Goal: Information Seeking & Learning: Learn about a topic

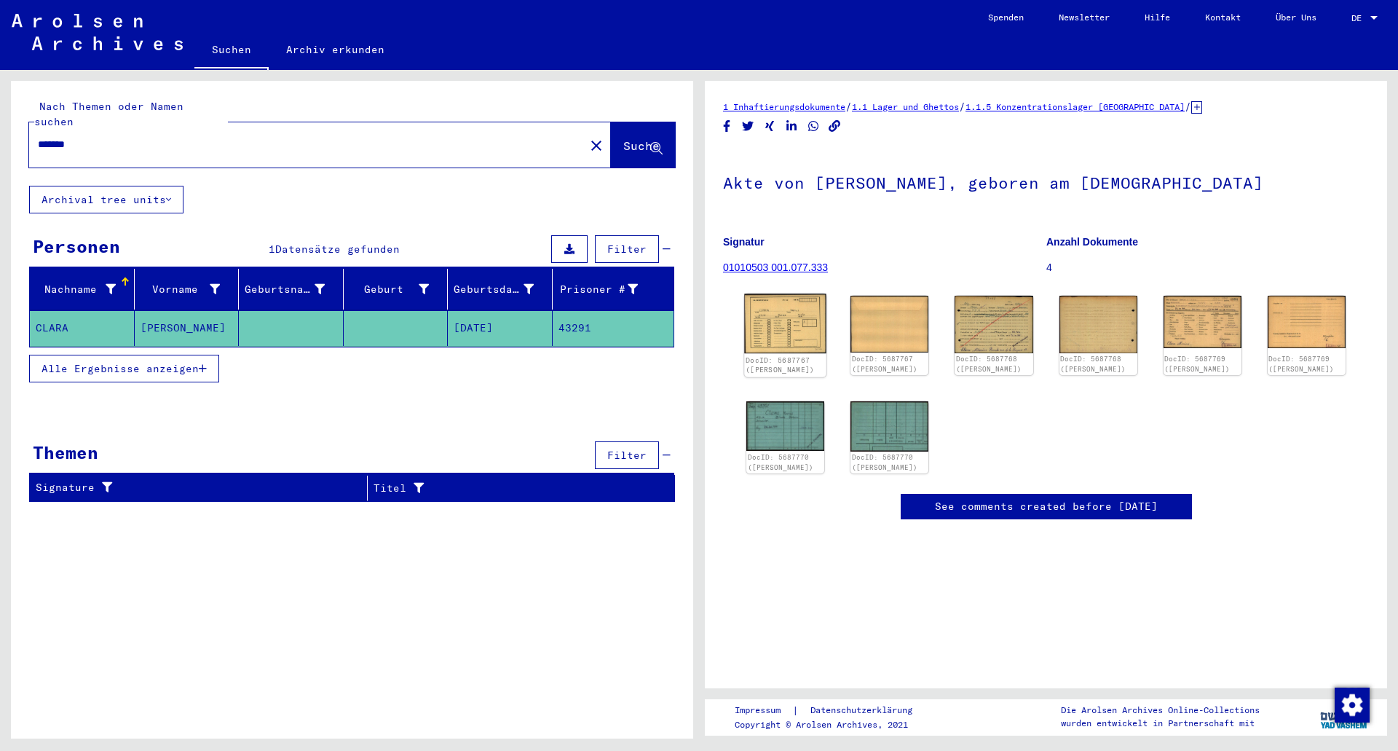
click at [782, 332] on img at bounding box center [785, 323] width 82 height 59
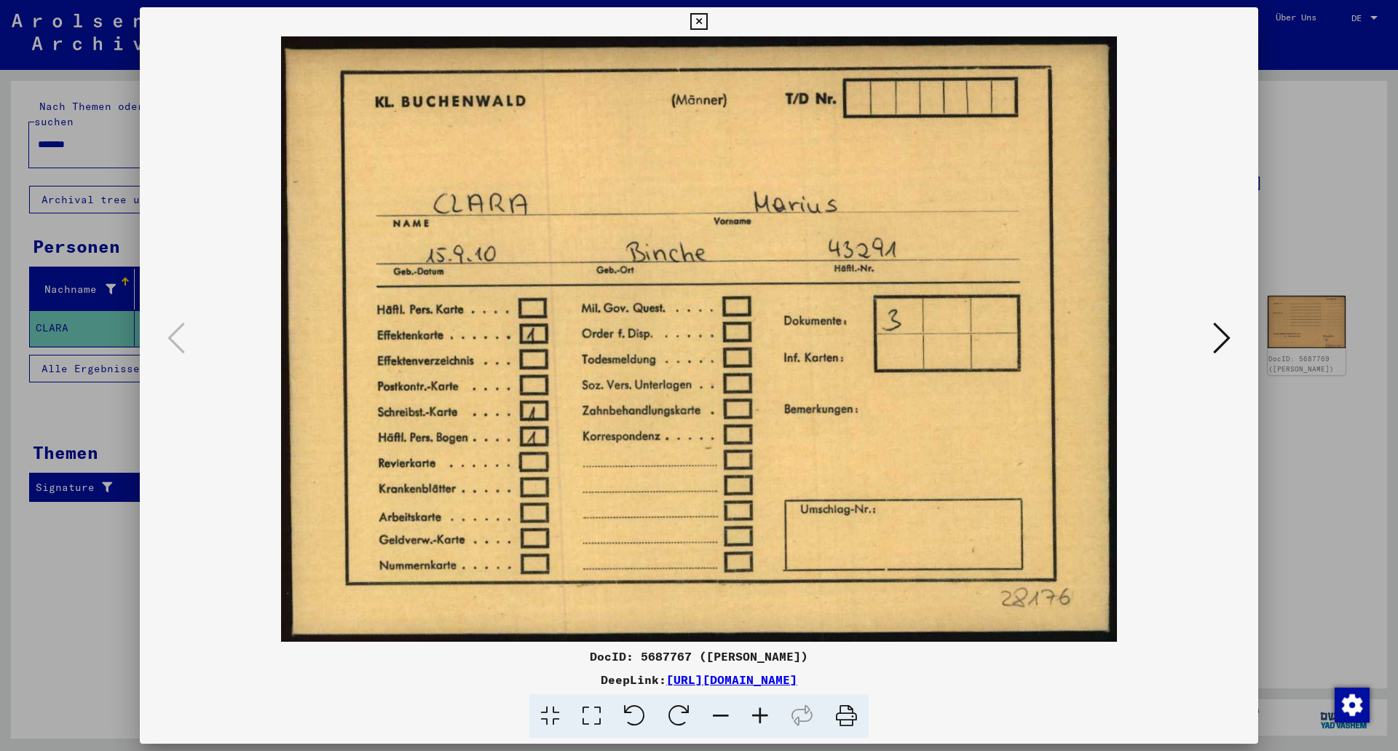
click at [1204, 353] on img at bounding box center [698, 338] width 1019 height 605
click at [1220, 347] on icon at bounding box center [1221, 337] width 17 height 35
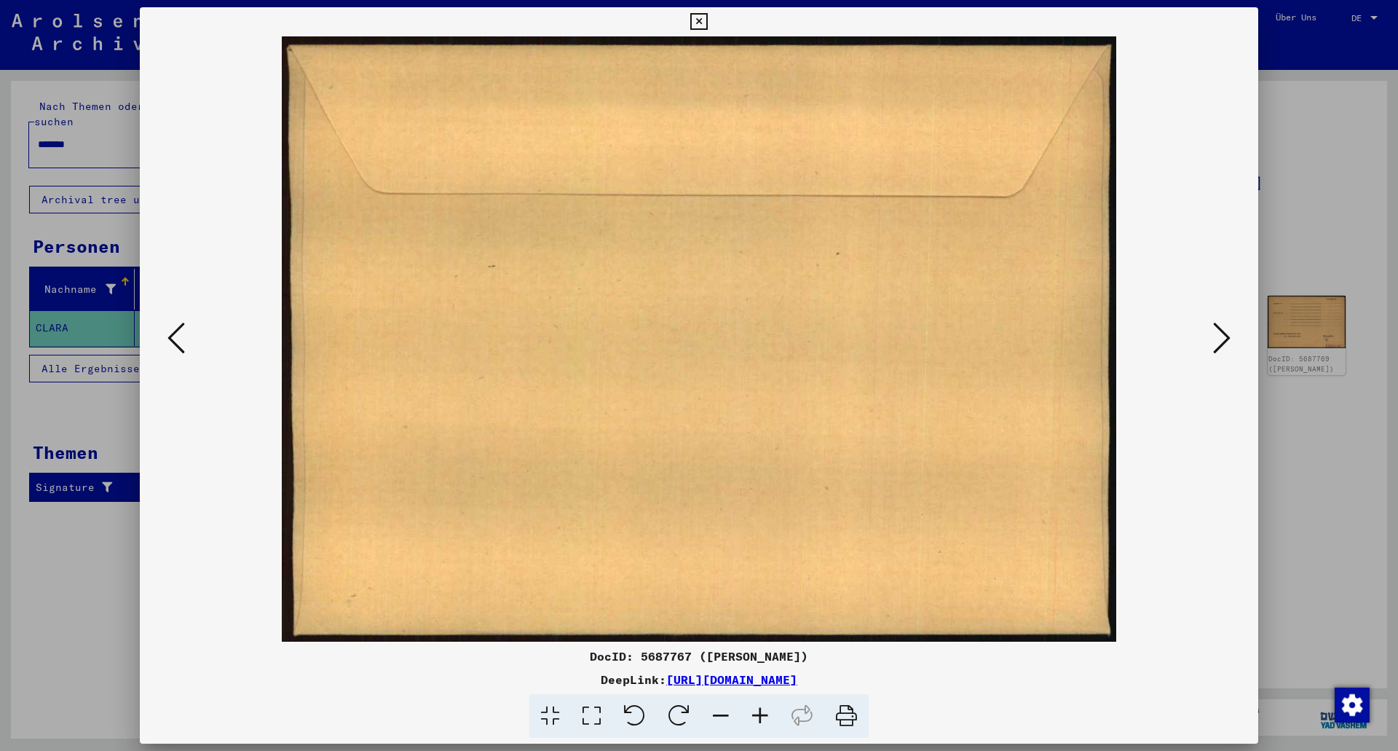
click at [1220, 347] on icon at bounding box center [1221, 337] width 17 height 35
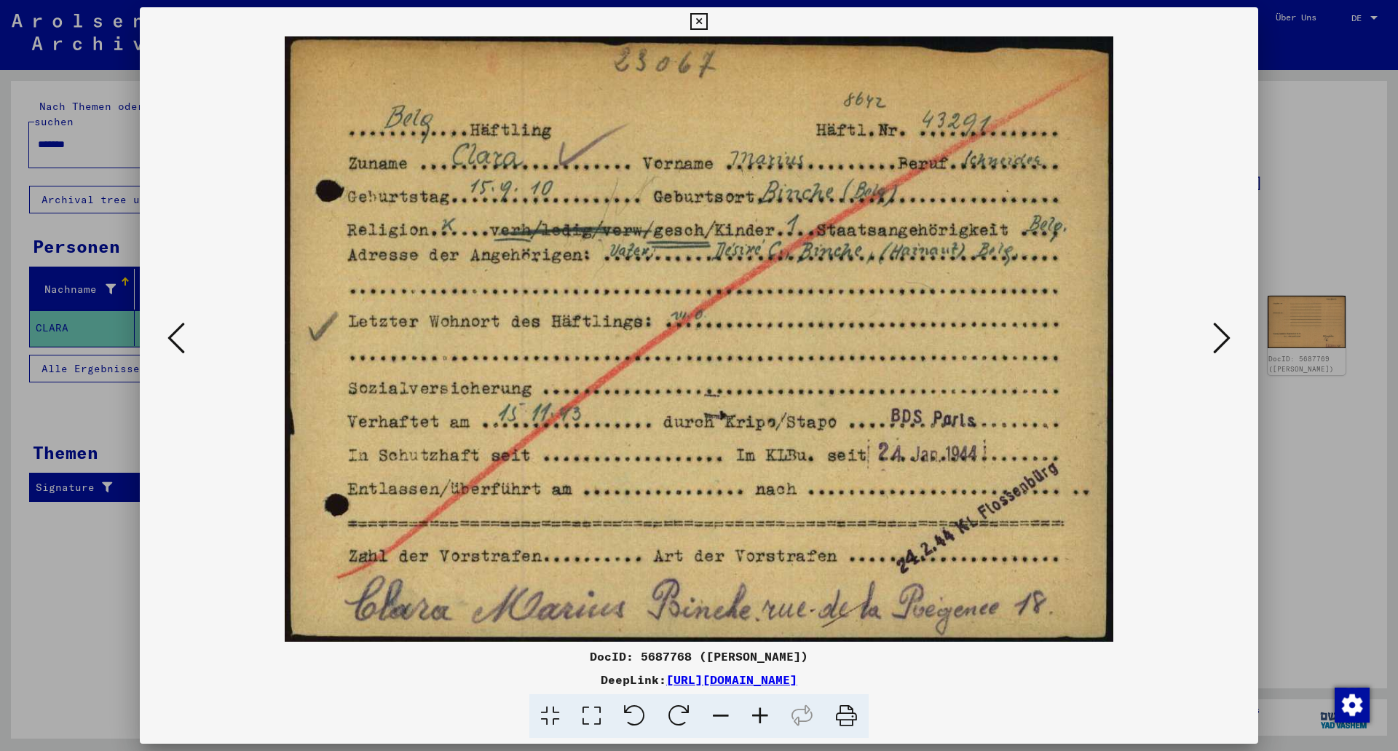
click at [1220, 347] on icon at bounding box center [1221, 337] width 17 height 35
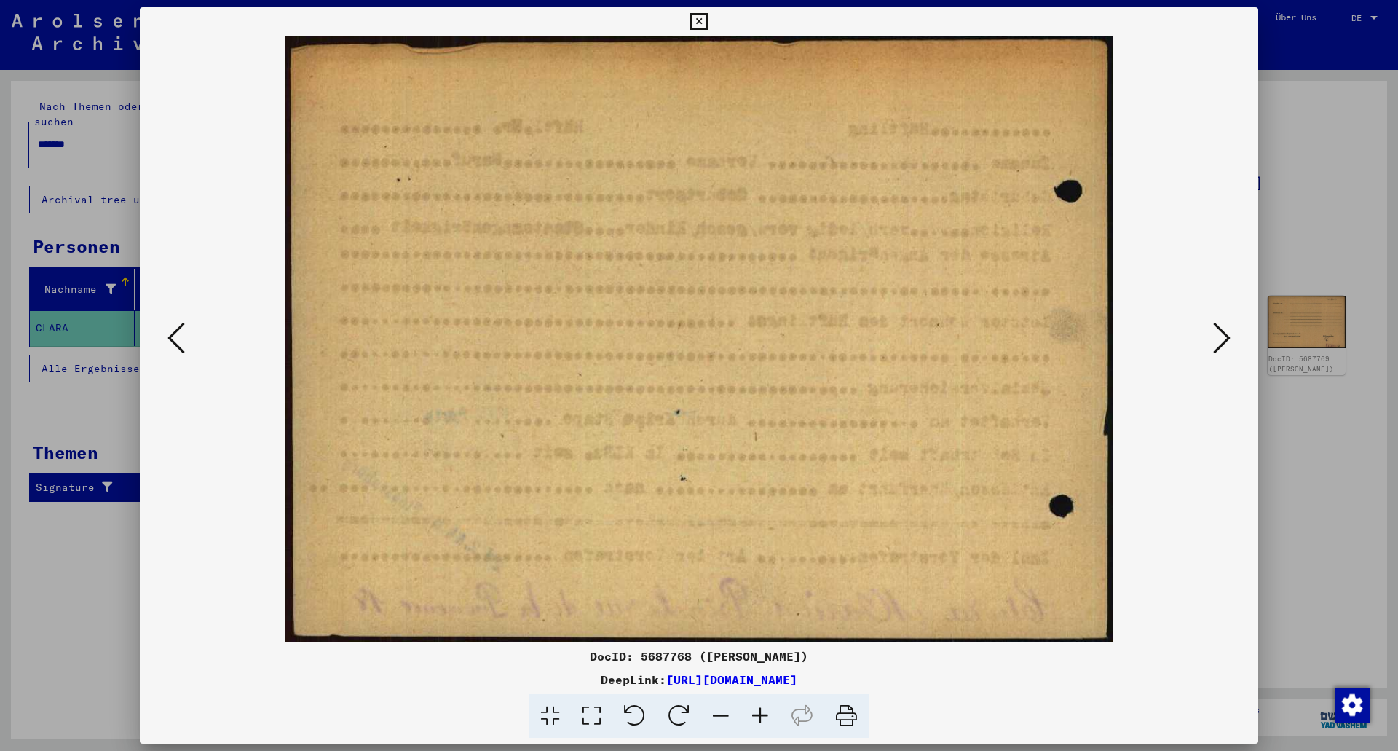
click at [1220, 347] on icon at bounding box center [1221, 337] width 17 height 35
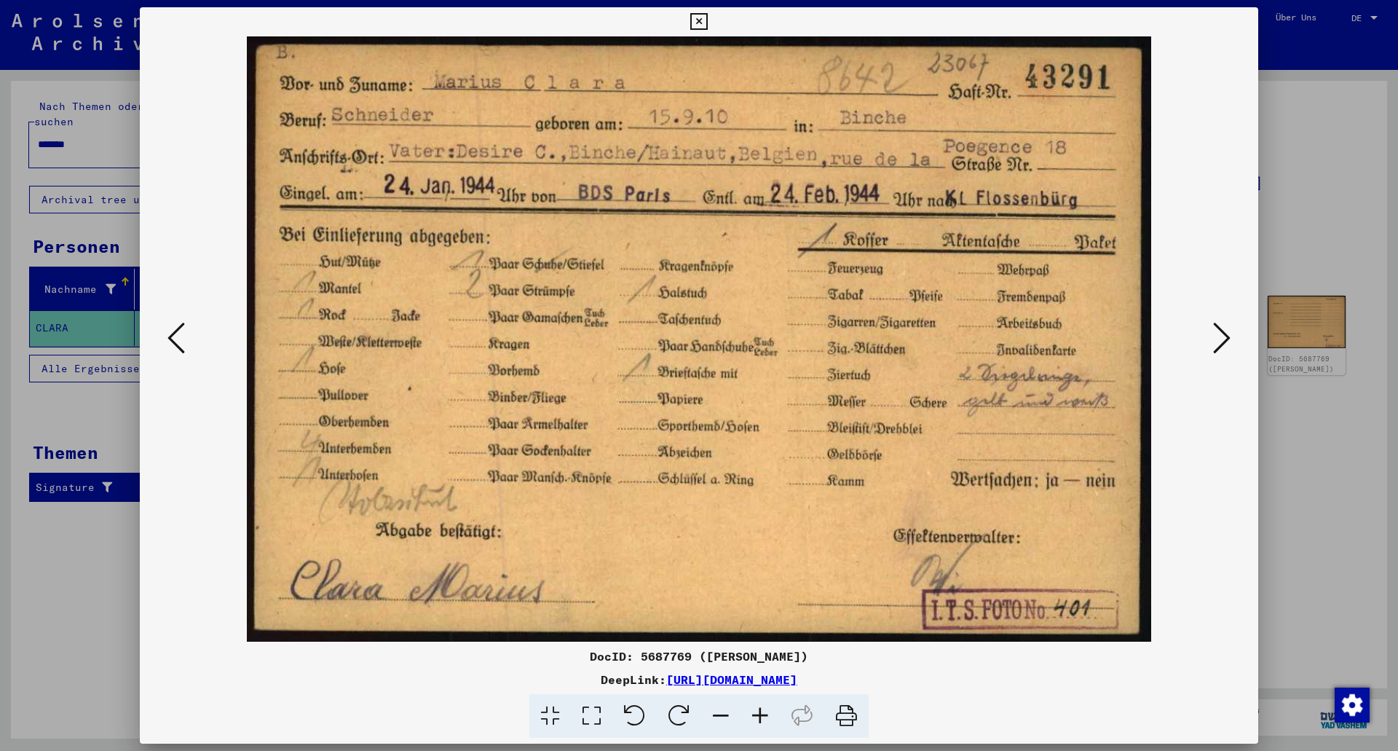
click at [1220, 347] on icon at bounding box center [1221, 337] width 17 height 35
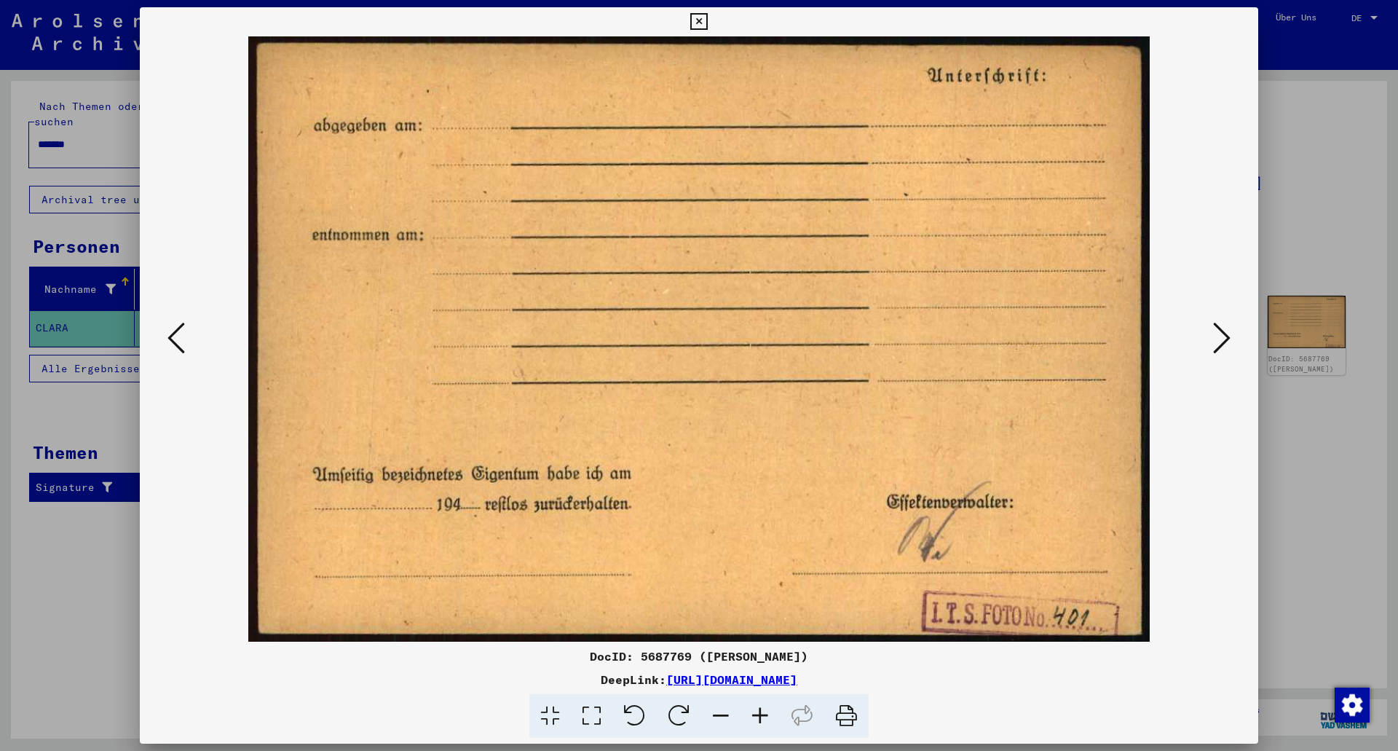
click at [1220, 347] on icon at bounding box center [1221, 337] width 17 height 35
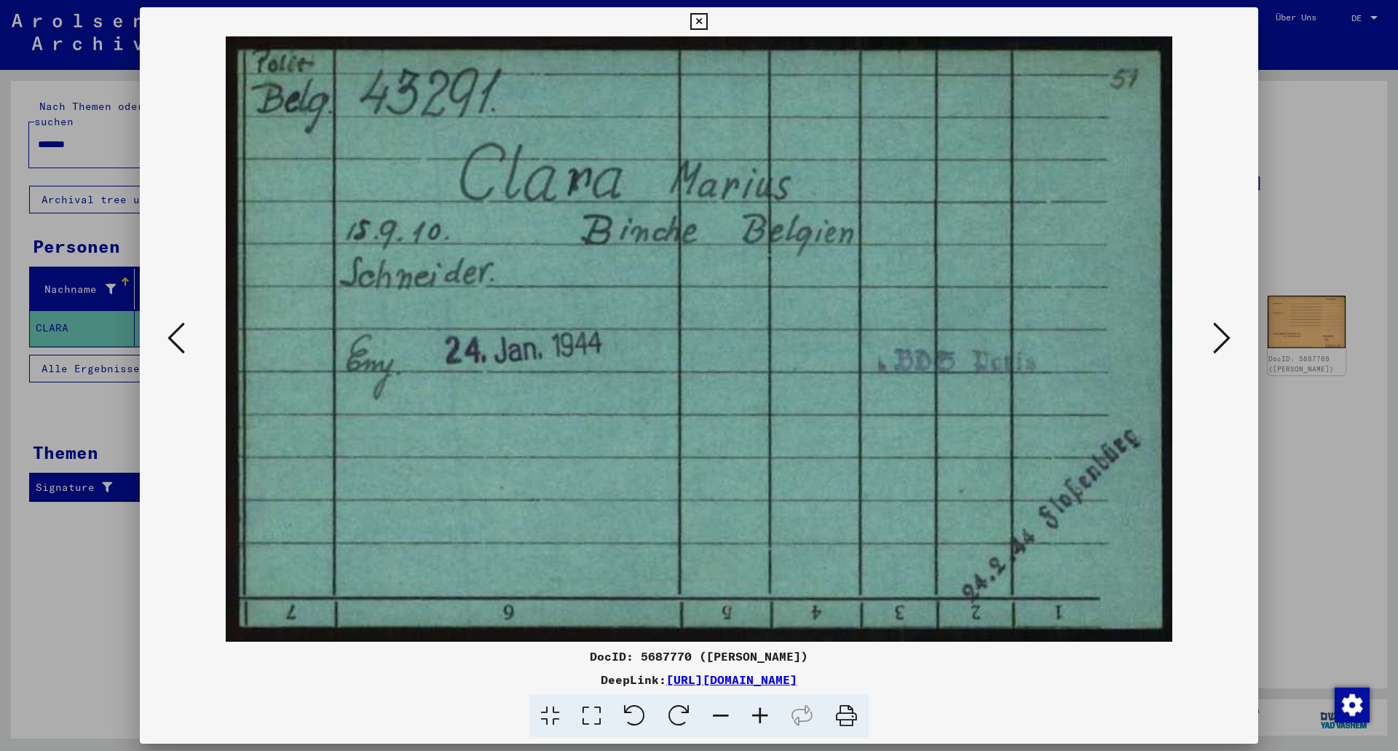
click at [1220, 347] on icon at bounding box center [1221, 337] width 17 height 35
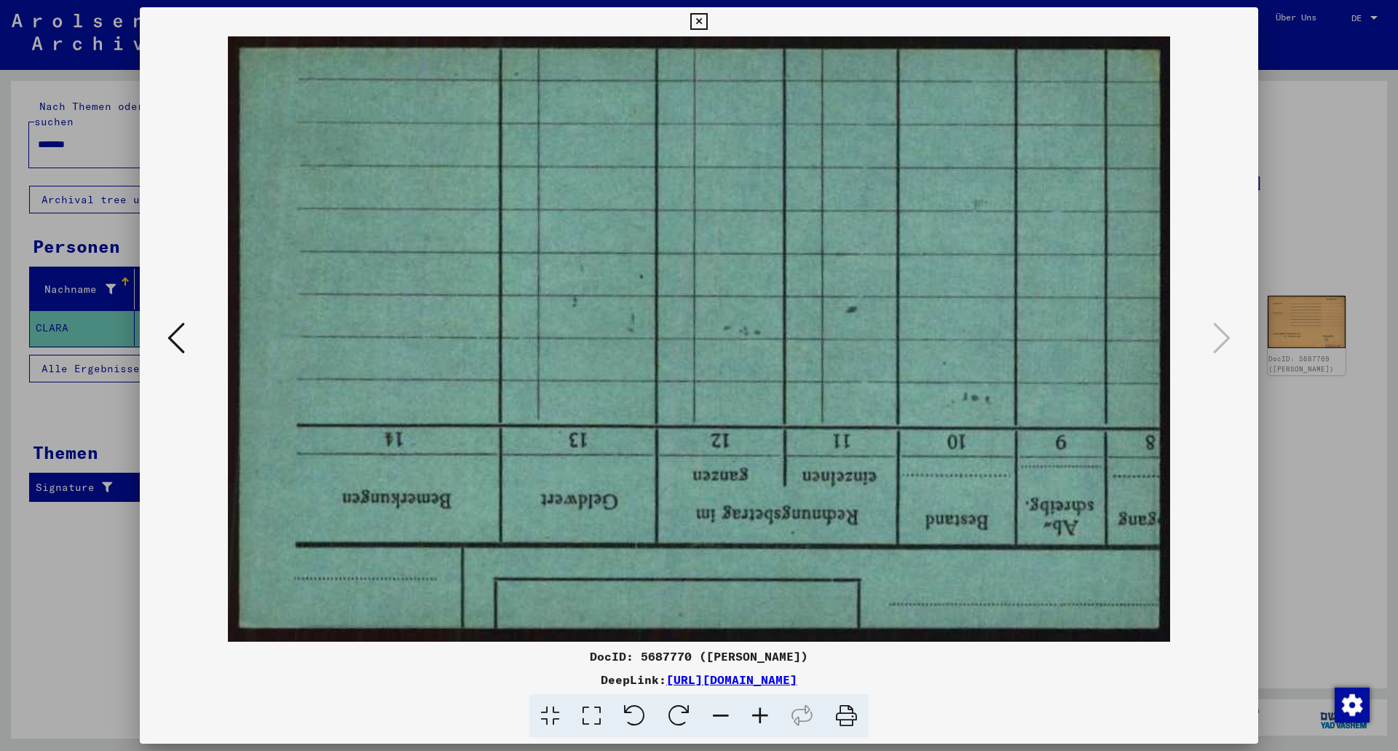
click at [702, 22] on icon at bounding box center [698, 21] width 17 height 17
